Goal: Navigation & Orientation: Find specific page/section

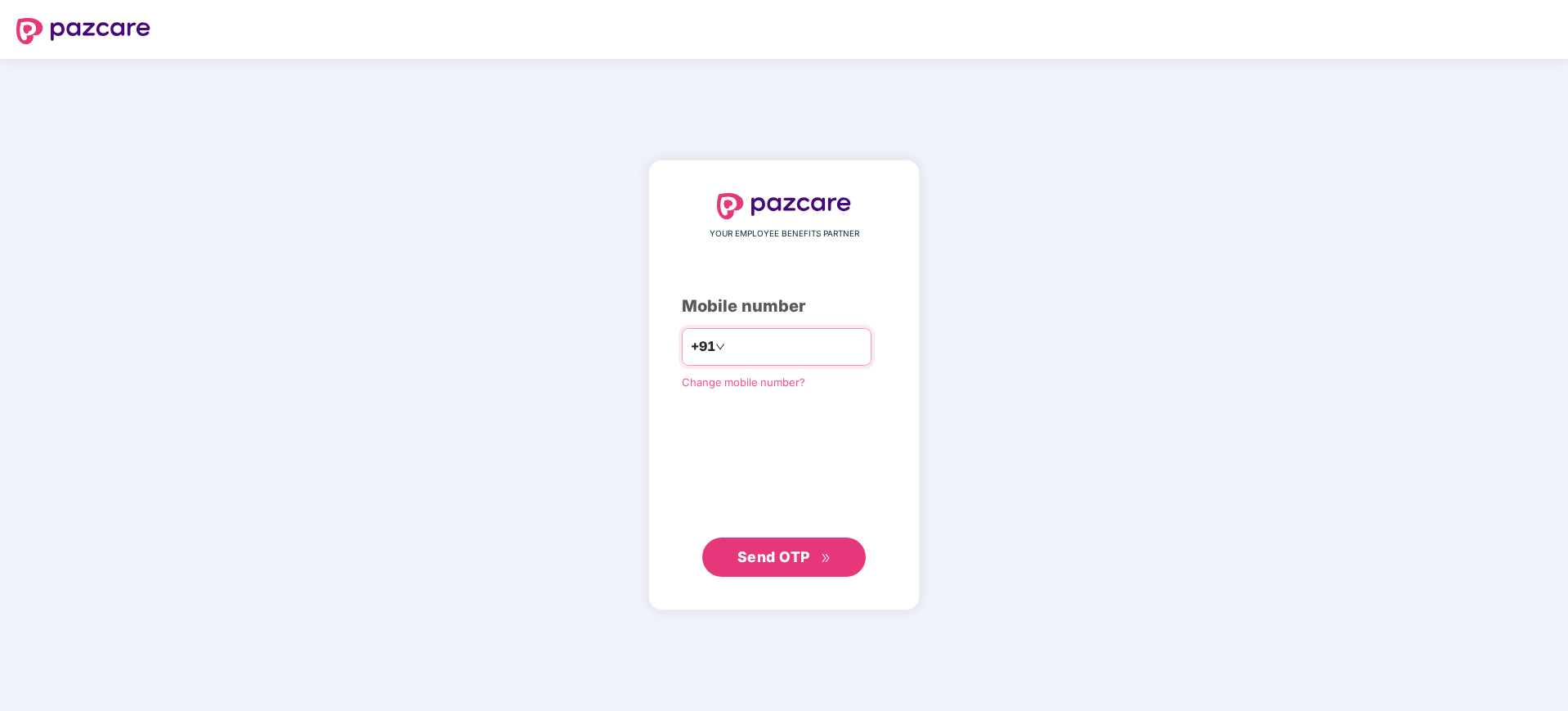
click at [729, 353] on input "number" at bounding box center [796, 347] width 134 height 26
type input "**********"
click at [762, 565] on span "Send OTP" at bounding box center [784, 557] width 94 height 23
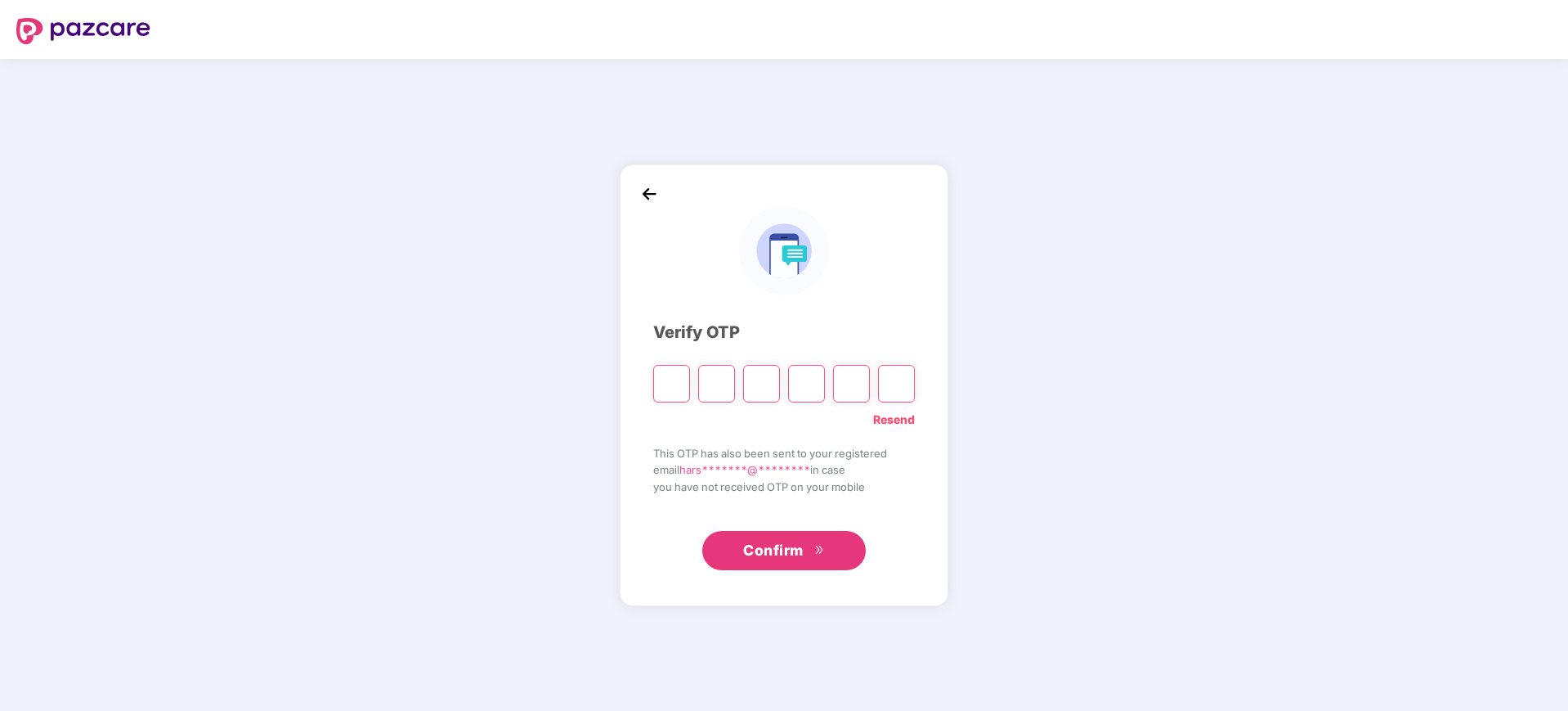
type input "*"
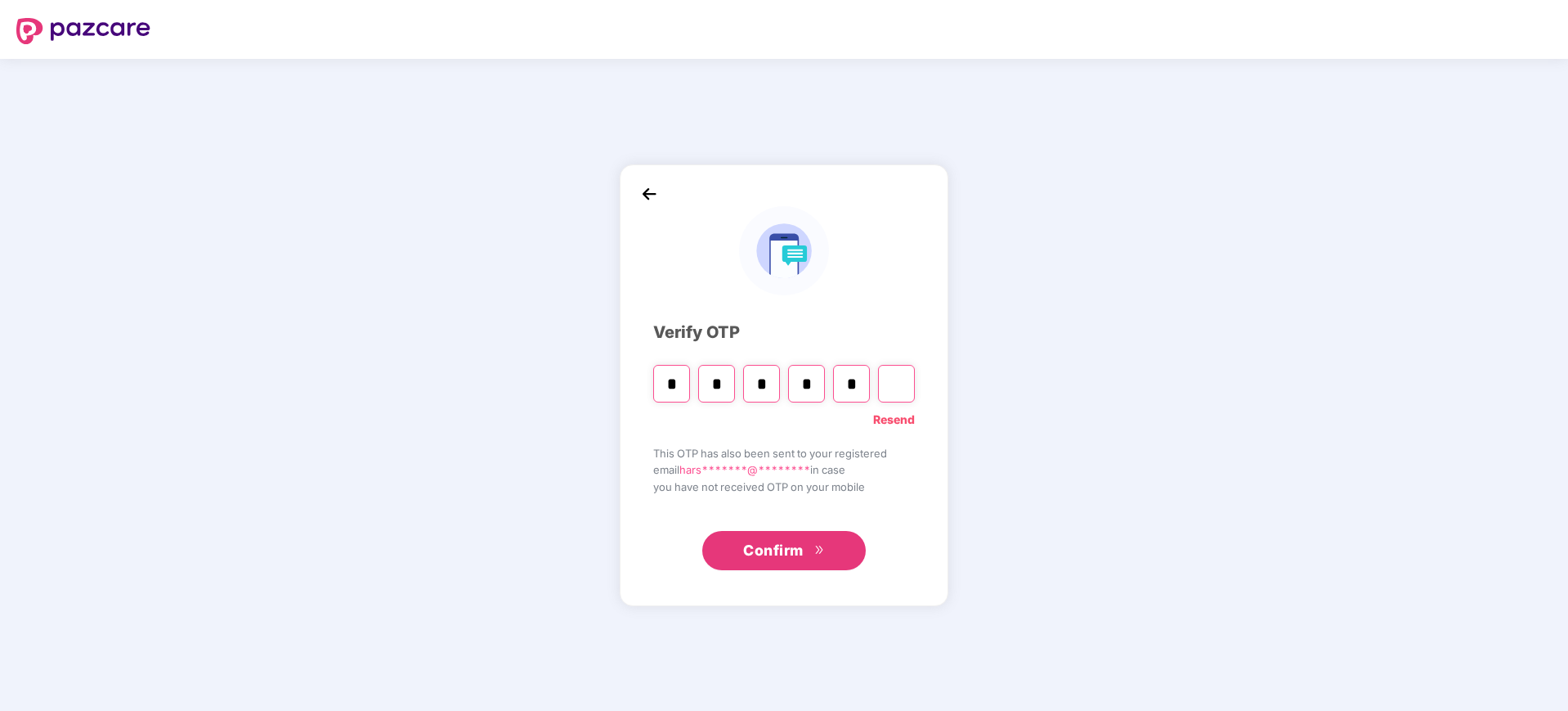
type input "*"
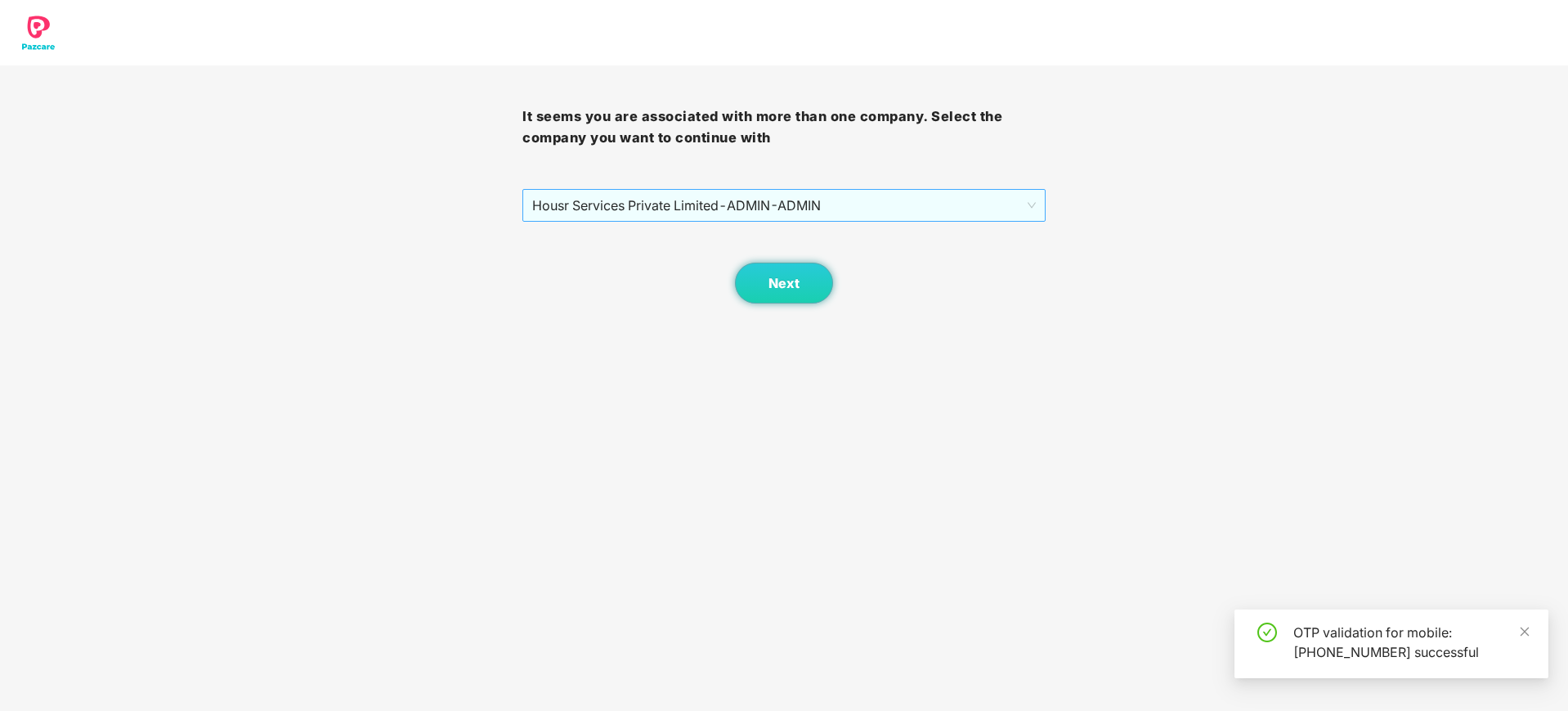
click at [854, 213] on span "Housr Services Private Limited - ADMIN - ADMIN" at bounding box center [784, 204] width 503 height 31
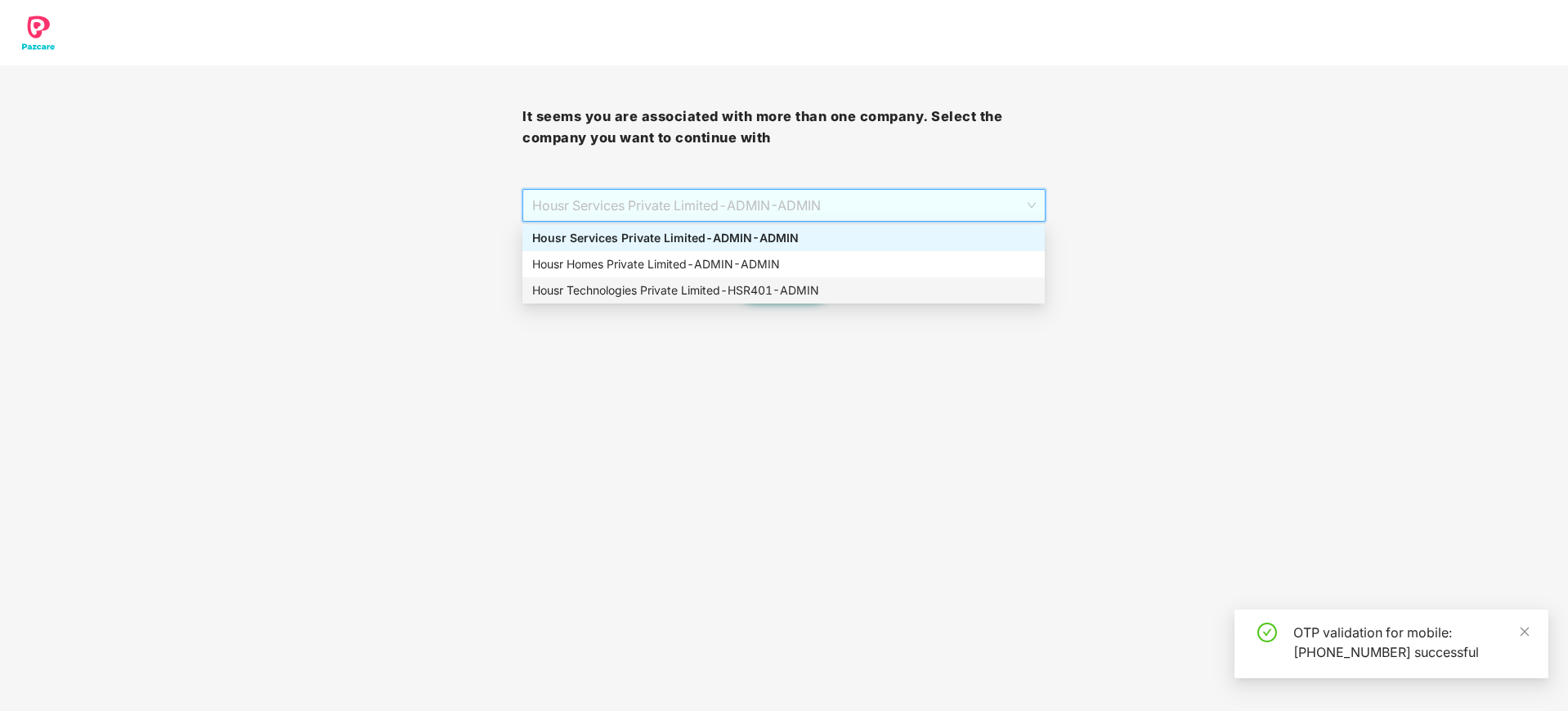
click at [687, 297] on div "Housr Technologies Private Limited - HSR401 - ADMIN" at bounding box center [784, 290] width 503 height 18
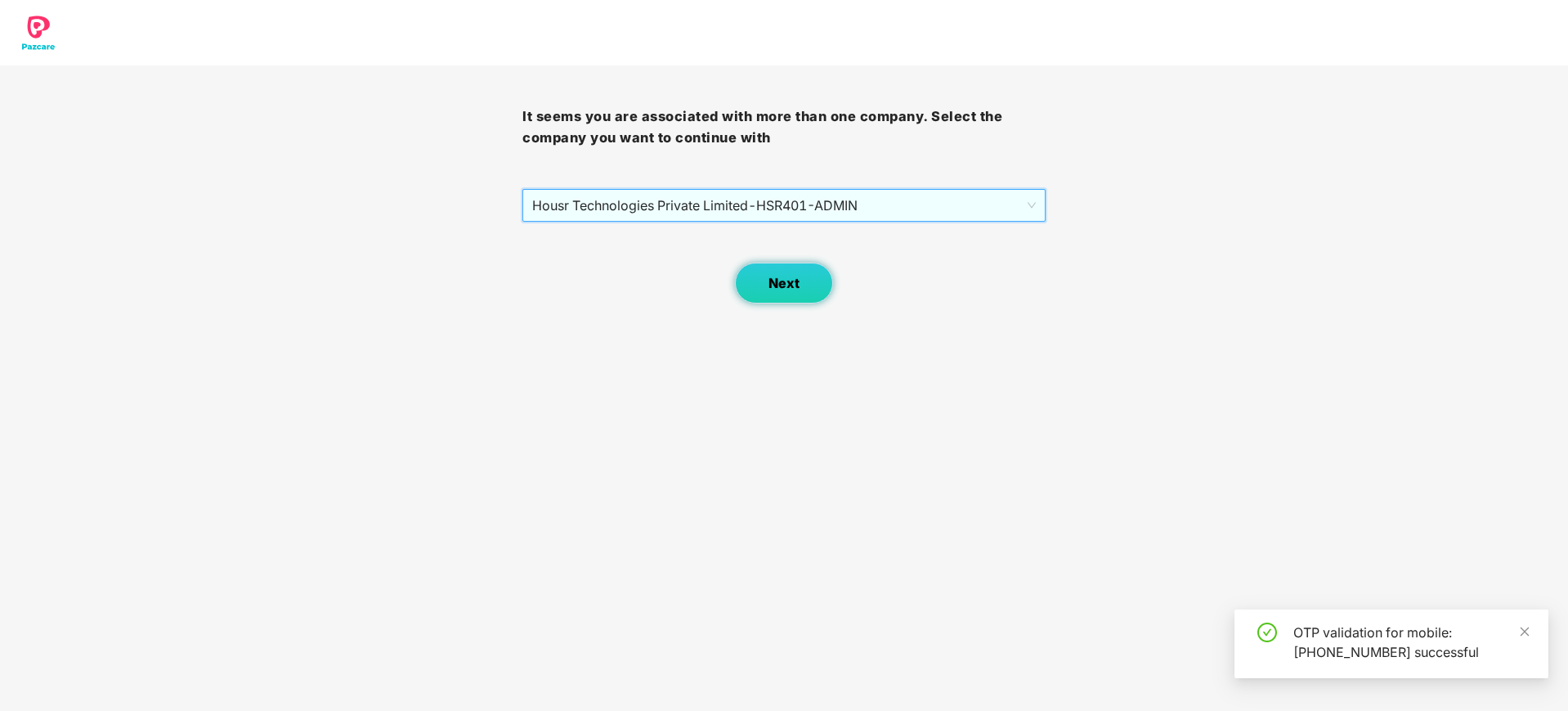
click at [811, 278] on button "Next" at bounding box center [784, 283] width 98 height 40
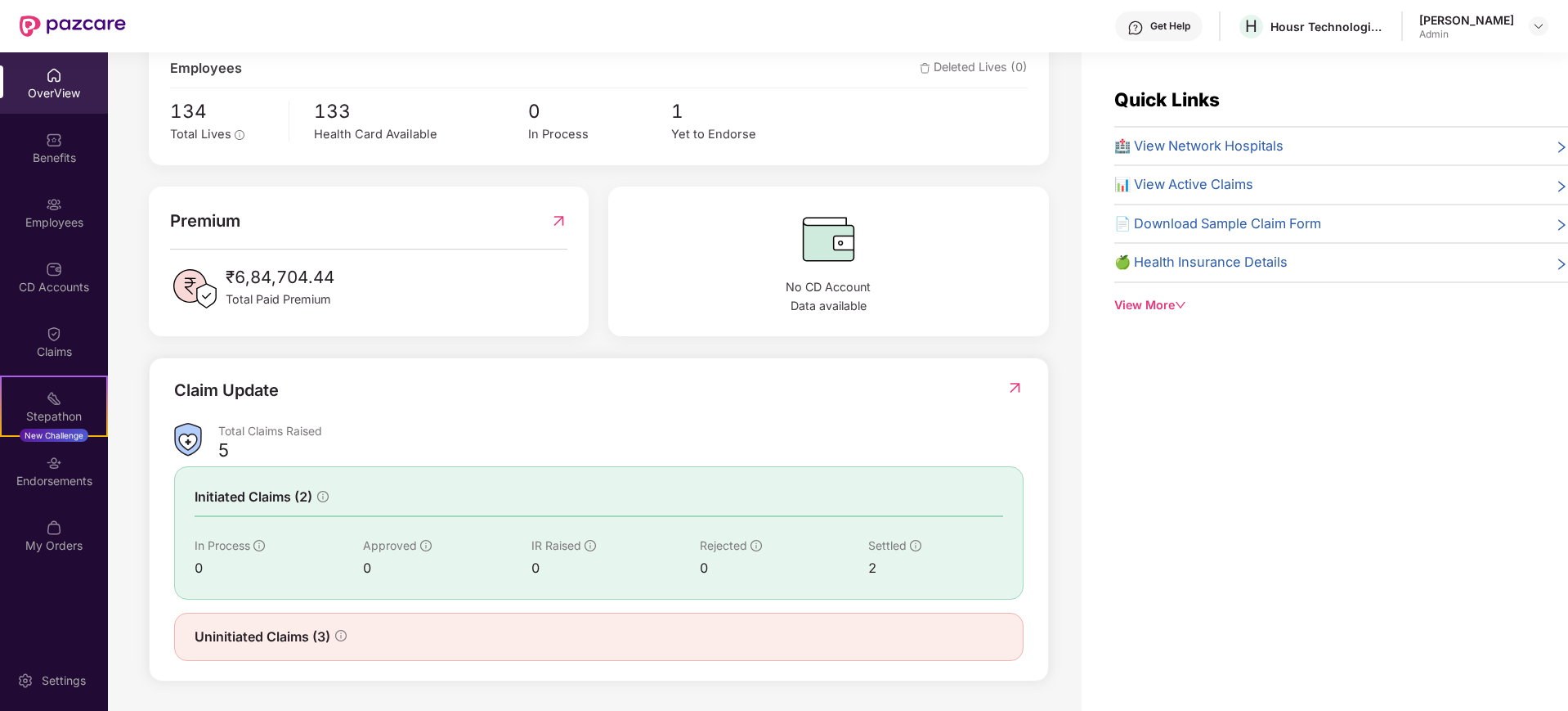
scroll to position [53, 0]
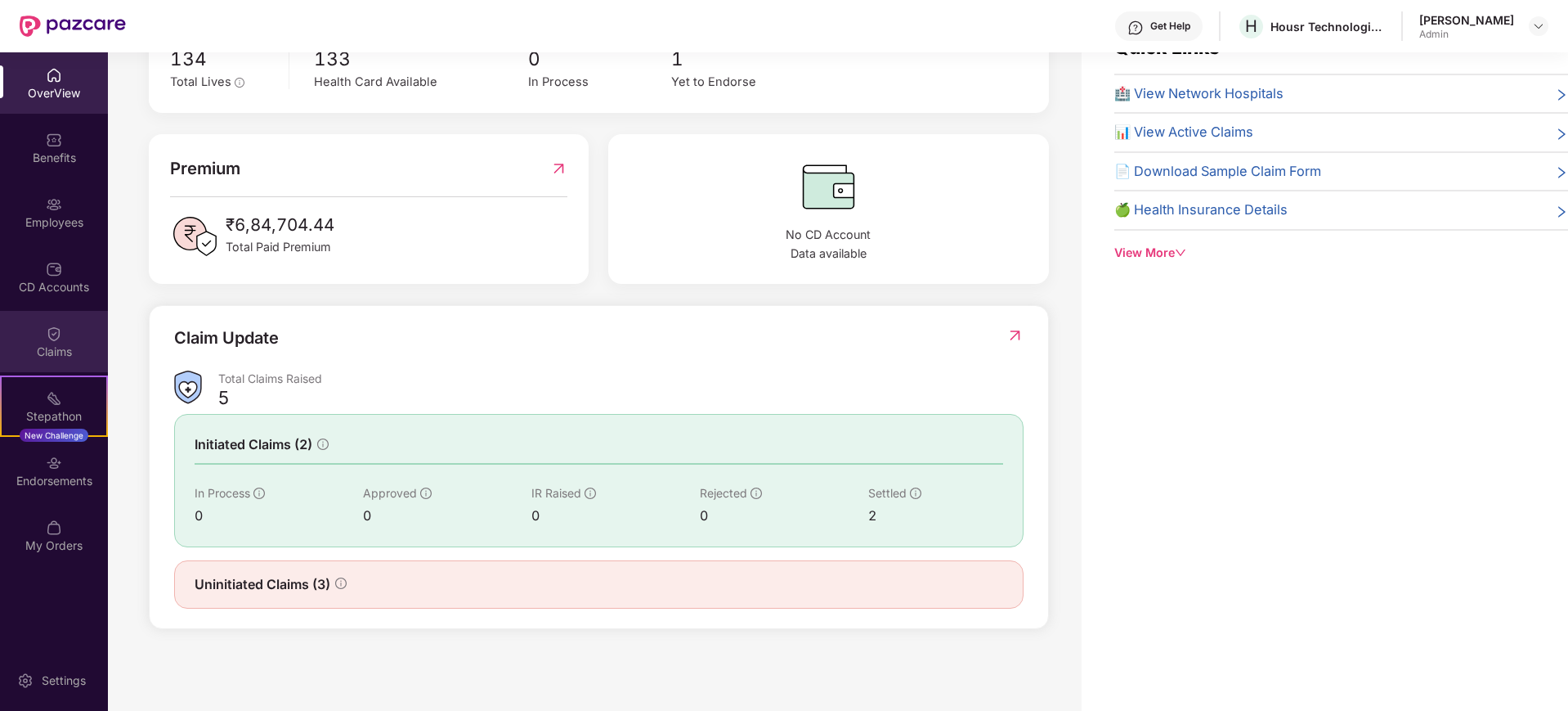
click at [57, 338] on img at bounding box center [54, 333] width 16 height 16
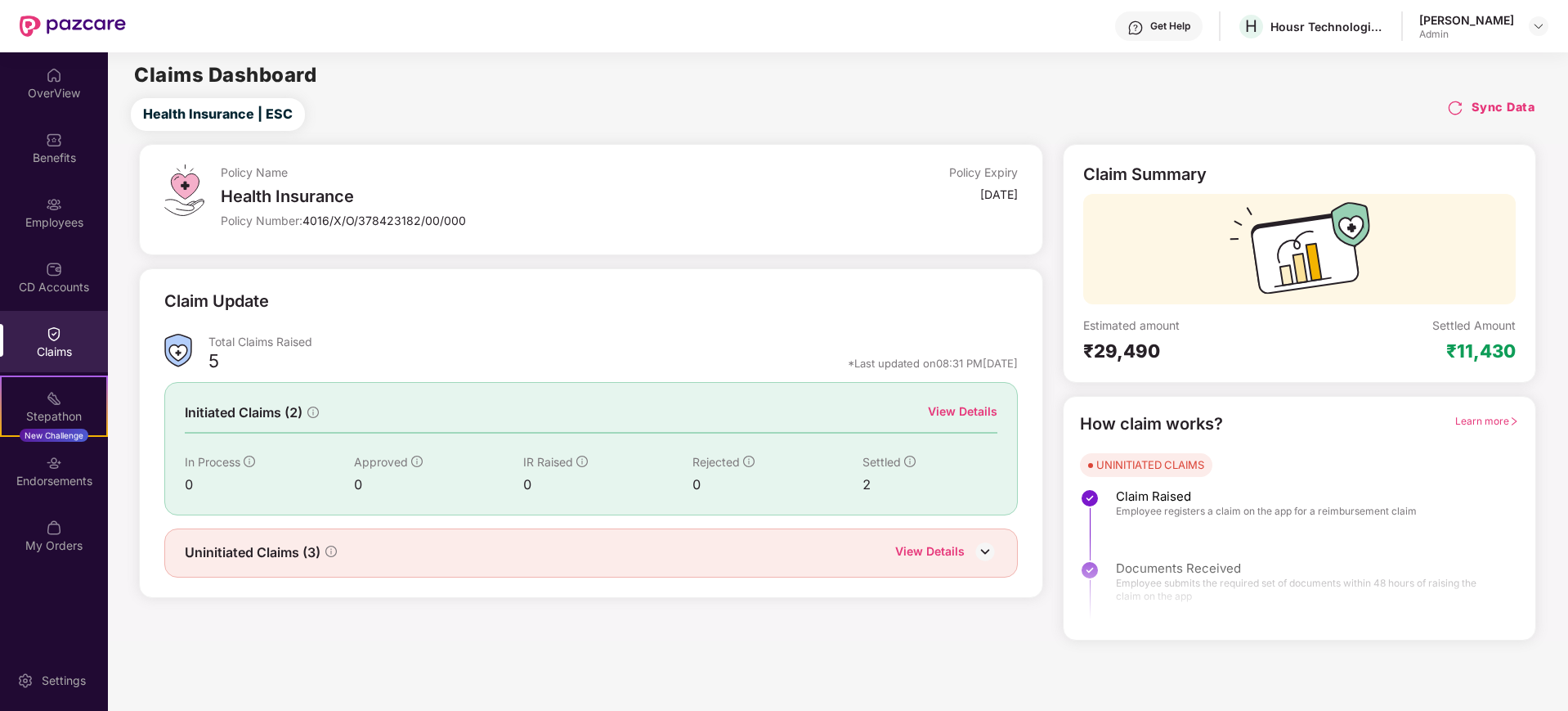
click at [986, 547] on img at bounding box center [985, 551] width 24 height 24
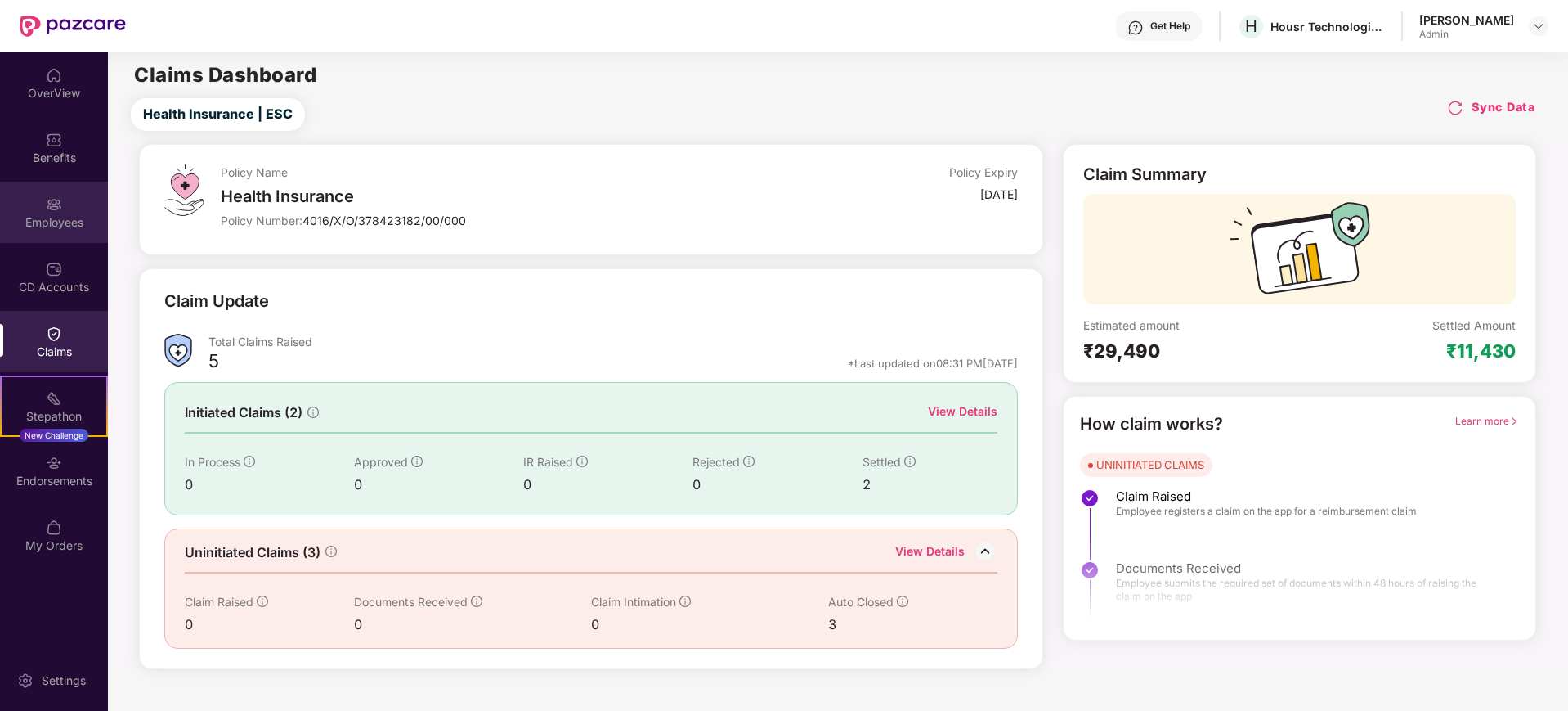
click at [89, 208] on div "Employees" at bounding box center [54, 212] width 108 height 61
